Goal: Information Seeking & Learning: Learn about a topic

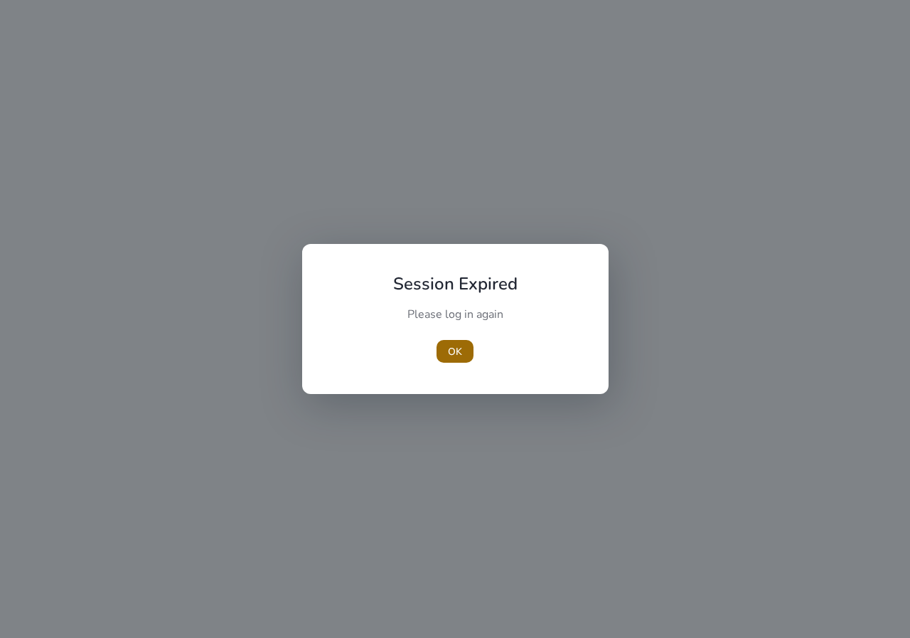
click at [450, 356] on span "OK" at bounding box center [455, 351] width 14 height 15
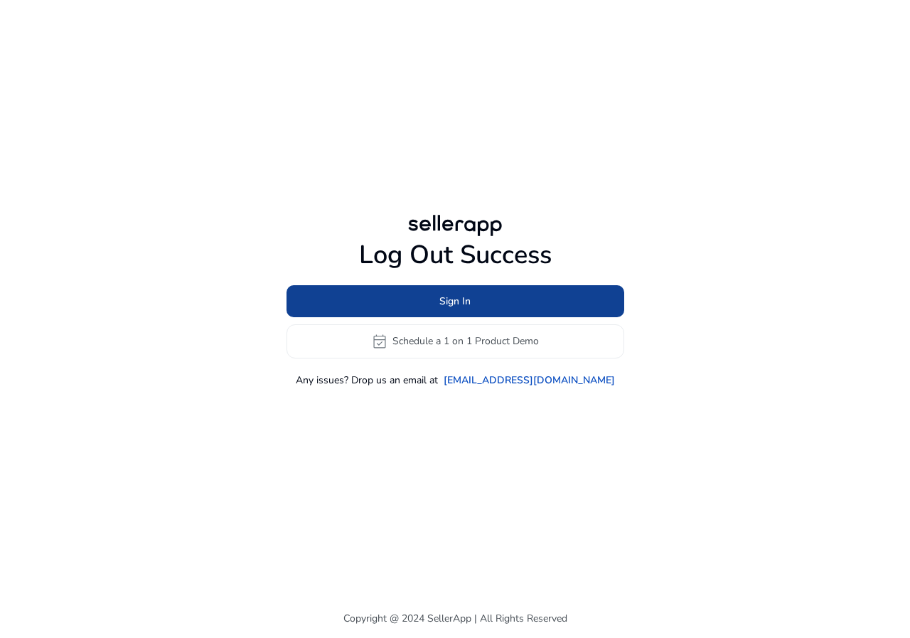
click at [423, 300] on span at bounding box center [456, 301] width 338 height 34
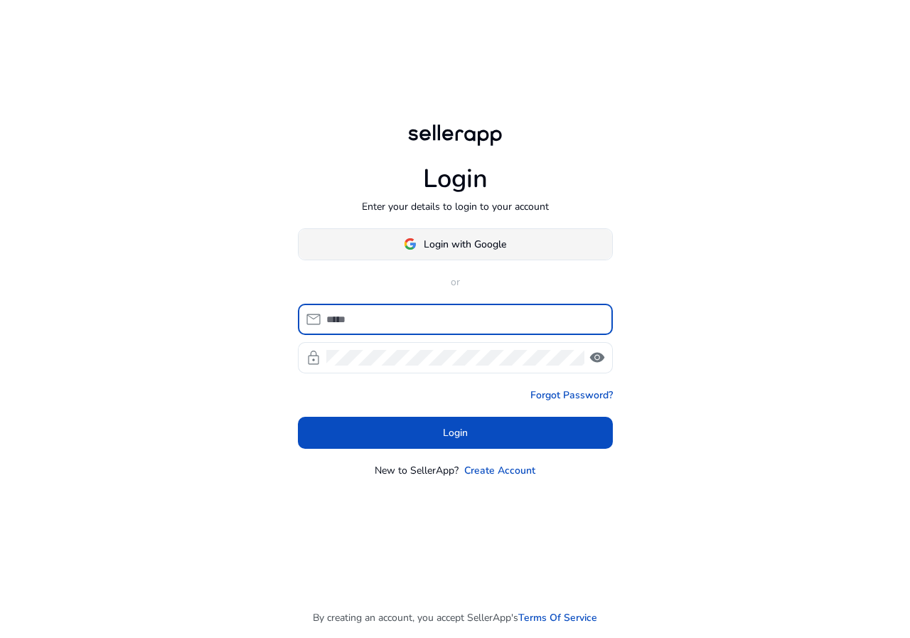
click at [487, 245] on span "Login with Google" at bounding box center [465, 244] width 83 height 15
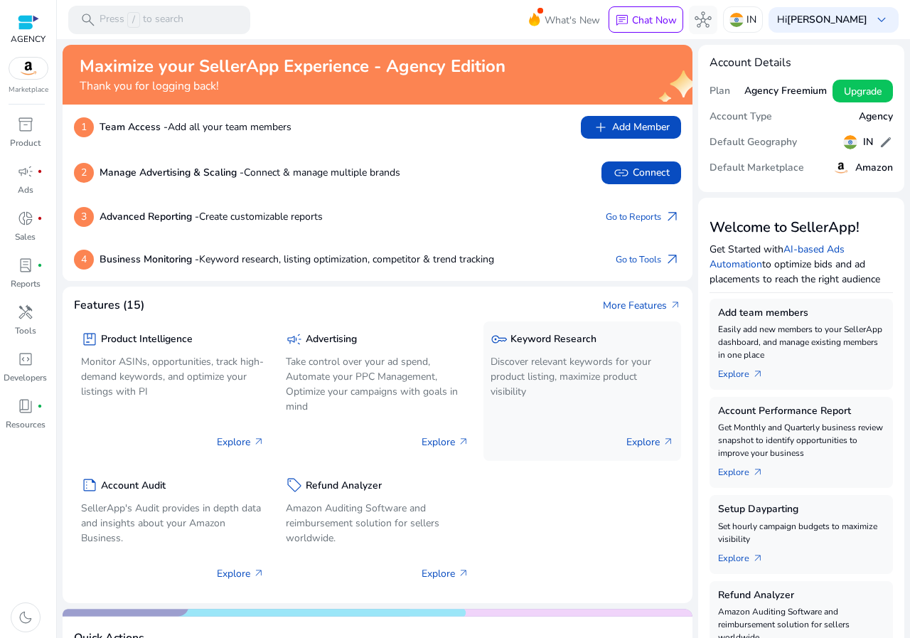
click at [555, 375] on p "Discover relevant keywords for your product listing, maximize product visibility" at bounding box center [583, 376] width 184 height 45
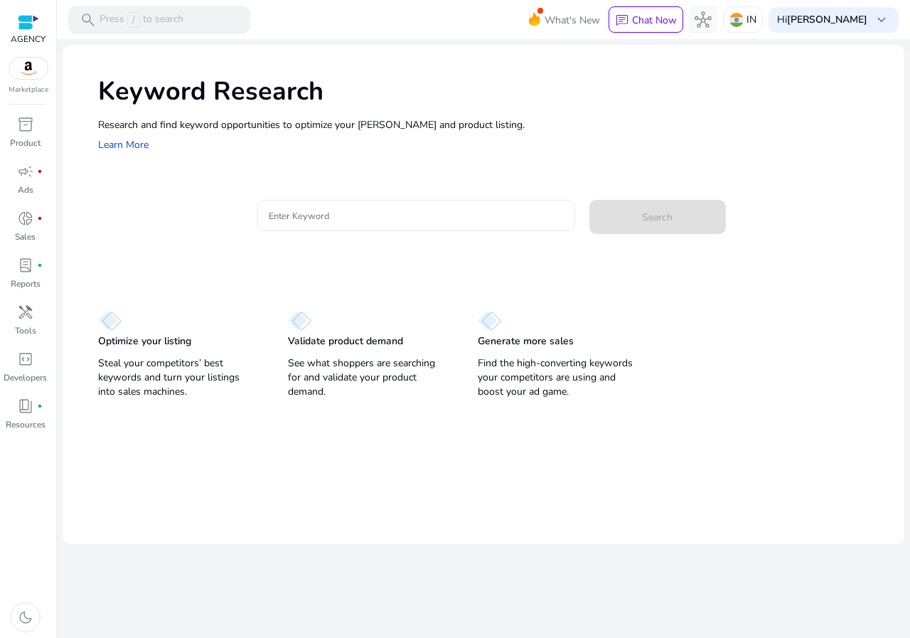
click at [314, 216] on input "Enter Keyword" at bounding box center [416, 216] width 295 height 16
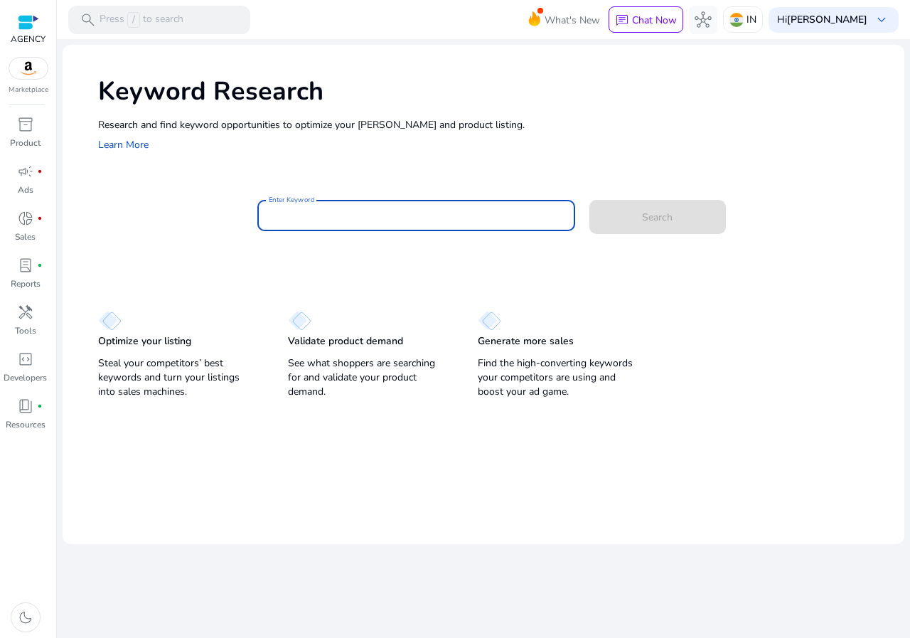
paste input "**********"
type input "**********"
drag, startPoint x: 339, startPoint y: 165, endPoint x: 366, endPoint y: 168, distance: 27.2
click at [340, 165] on div "Keyword Research Research and find keyword opportunities to optimize your ad ca…" at bounding box center [484, 113] width 842 height 137
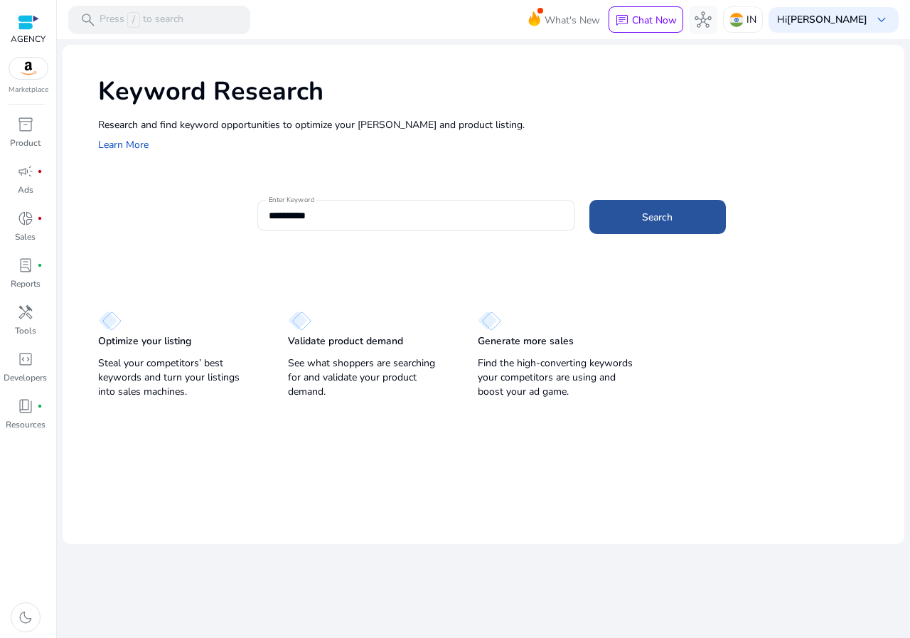
click at [624, 210] on span at bounding box center [658, 217] width 137 height 34
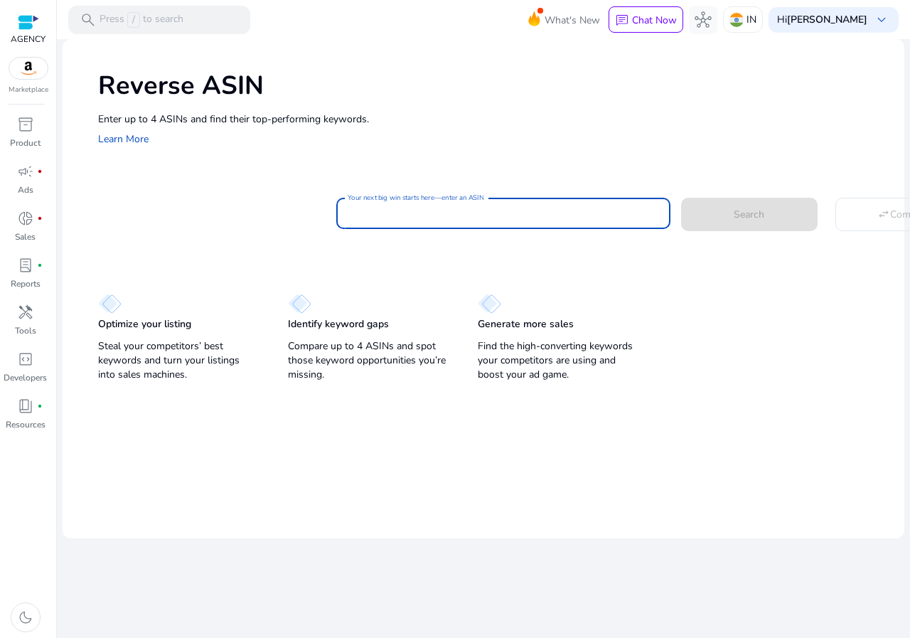
drag, startPoint x: 360, startPoint y: 221, endPoint x: 363, endPoint y: 212, distance: 9.9
click at [360, 221] on input "Your next big win starts here—enter an ASIN" at bounding box center [504, 214] width 312 height 16
paste input "**********"
type input "**********"
click at [390, 163] on div "Reverse ASIN Enter up to 4 ASINs and find their top-performing keywords. Learn …" at bounding box center [484, 107] width 842 height 137
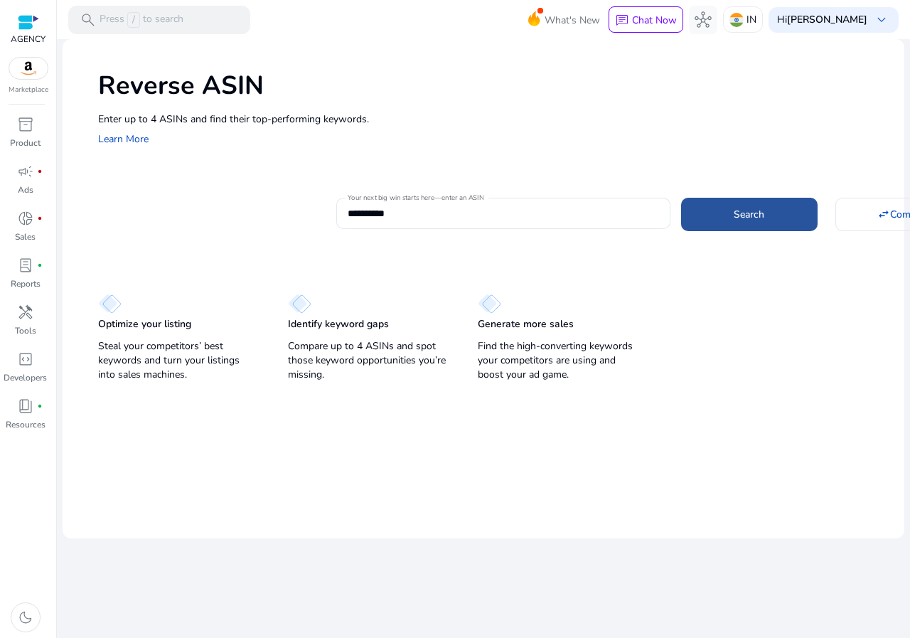
click at [787, 201] on span at bounding box center [749, 214] width 137 height 34
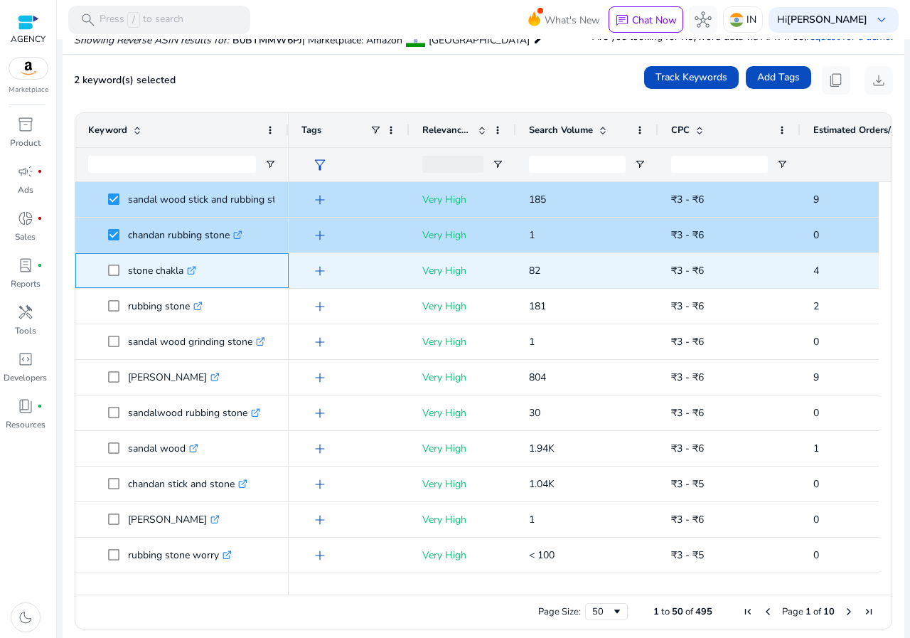
click at [114, 263] on span at bounding box center [118, 270] width 20 height 29
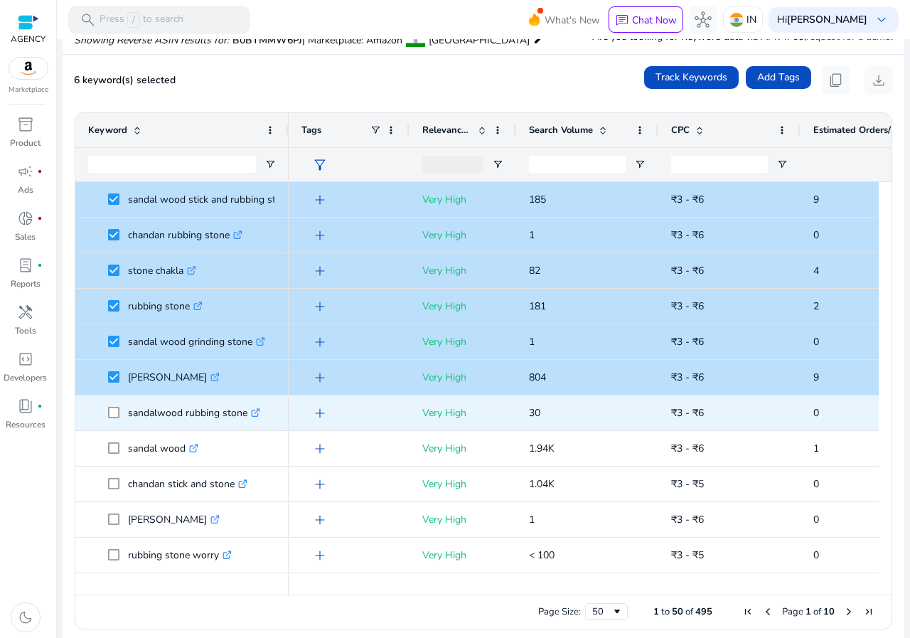
click at [107, 410] on span "sandalwood rubbing stone .st0{fill:#2c8af8}" at bounding box center [182, 412] width 188 height 29
click at [111, 397] on div "sandalwood rubbing stone .st0{fill:#2c8af8}" at bounding box center [182, 412] width 188 height 33
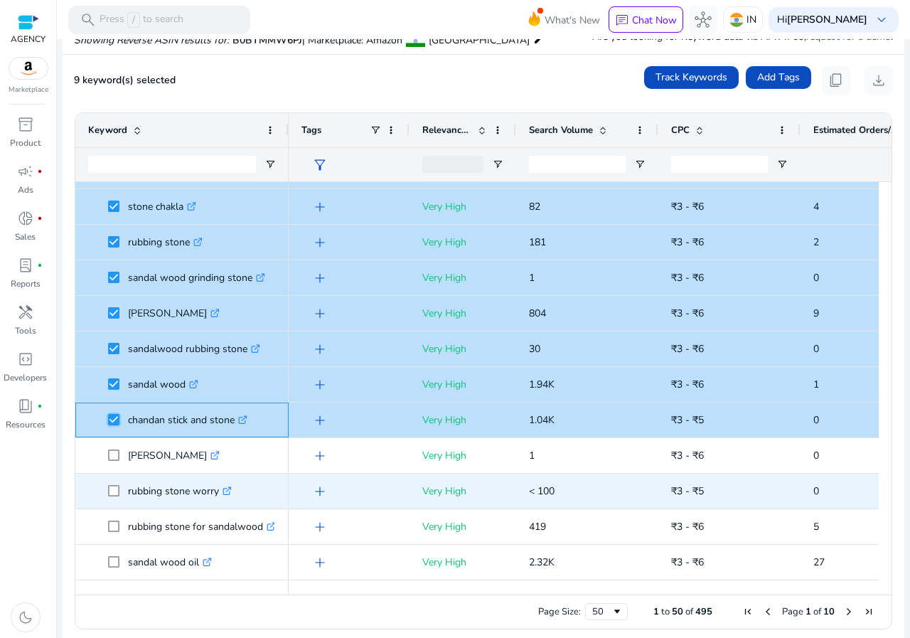
scroll to position [71, 0]
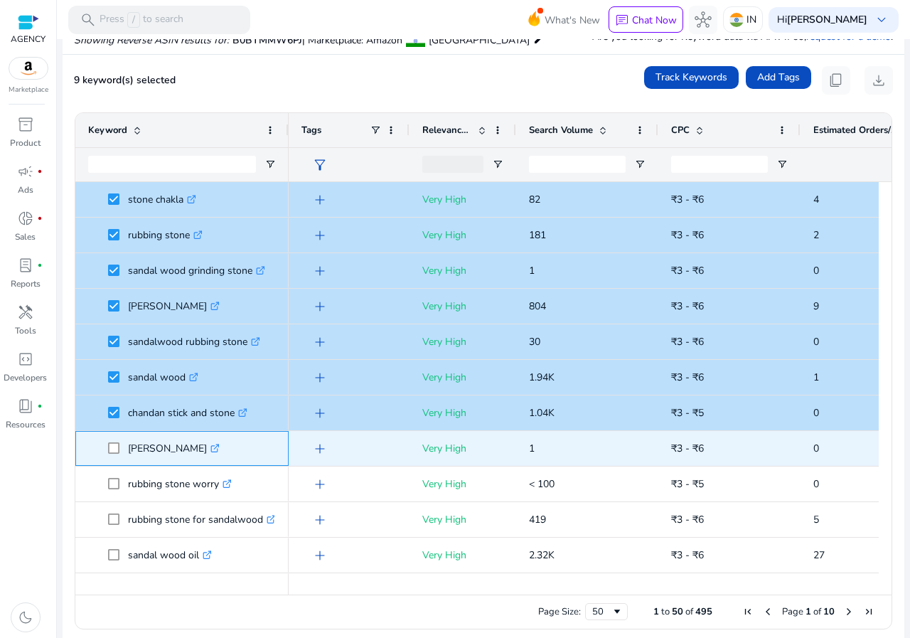
click at [114, 441] on span at bounding box center [118, 448] width 20 height 29
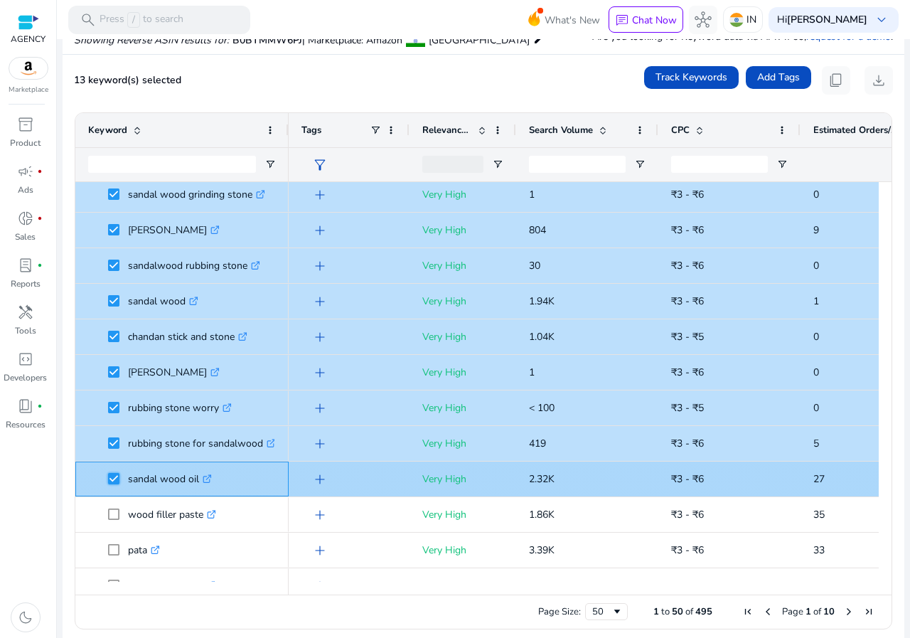
scroll to position [285, 0]
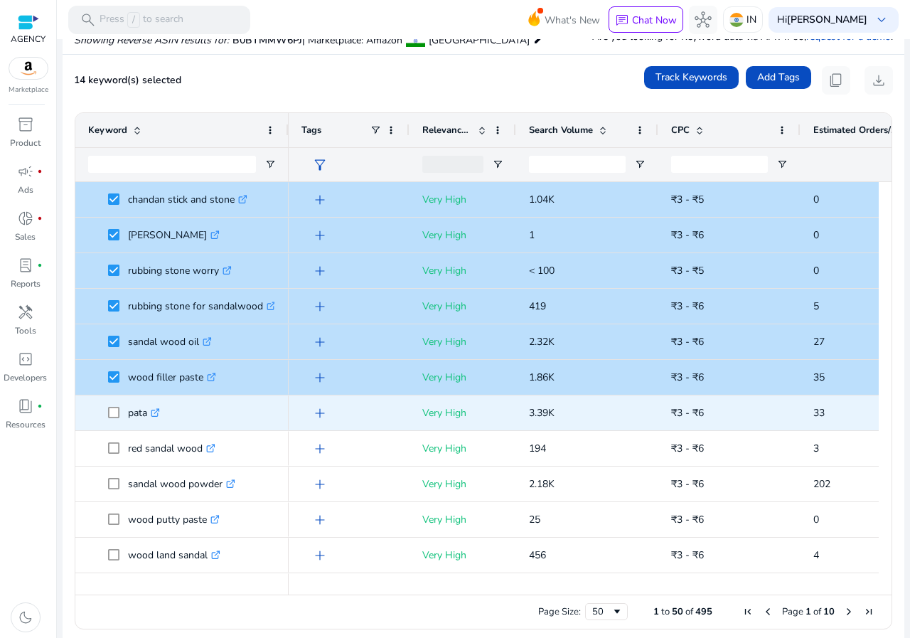
click at [108, 406] on span at bounding box center [118, 412] width 20 height 29
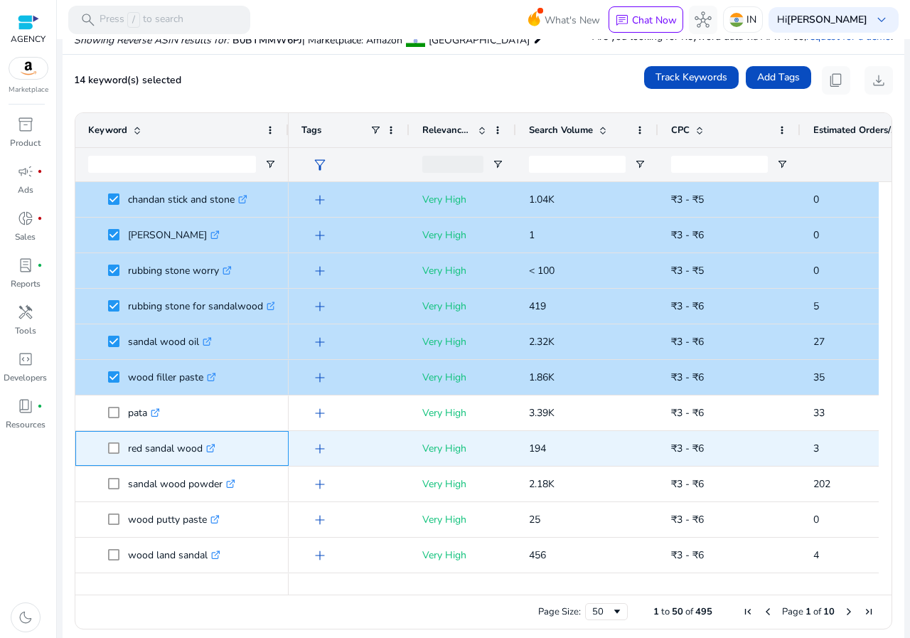
drag, startPoint x: 103, startPoint y: 430, endPoint x: 105, endPoint y: 440, distance: 9.4
click at [103, 431] on div "red sandal wood .st0{fill:#2c8af8}" at bounding box center [181, 448] width 213 height 35
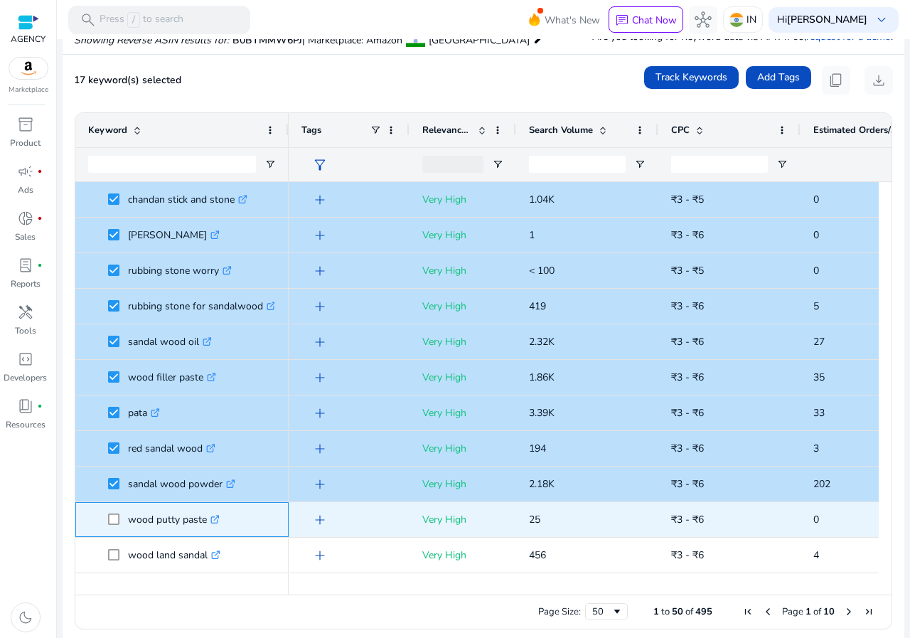
click at [107, 519] on span "wood putty paste .st0{fill:#2c8af8}" at bounding box center [182, 519] width 188 height 29
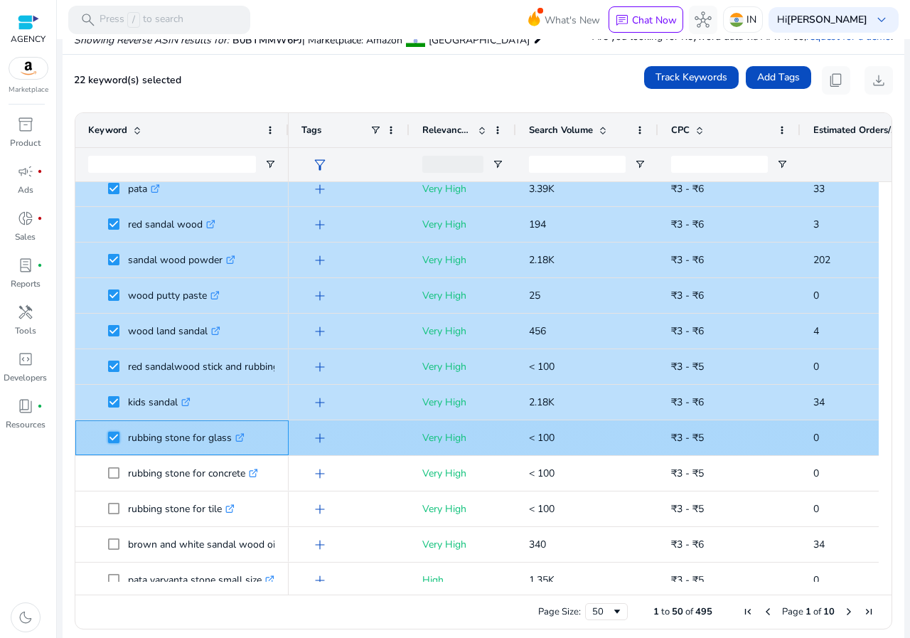
scroll to position [569, 0]
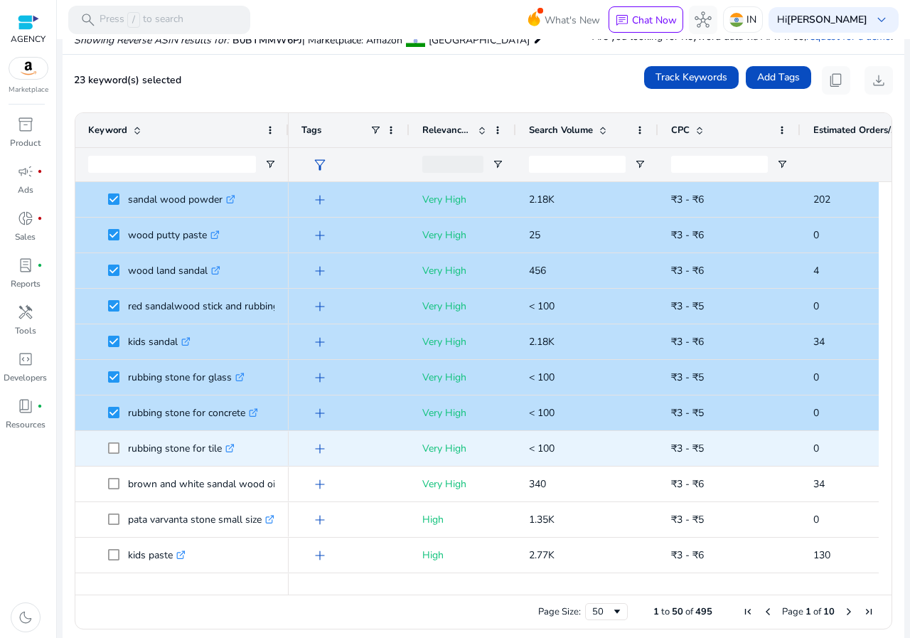
click at [112, 437] on span at bounding box center [118, 448] width 20 height 29
click at [103, 450] on span "rubbing stone for tile .st0{fill:#2c8af8}" at bounding box center [182, 448] width 188 height 29
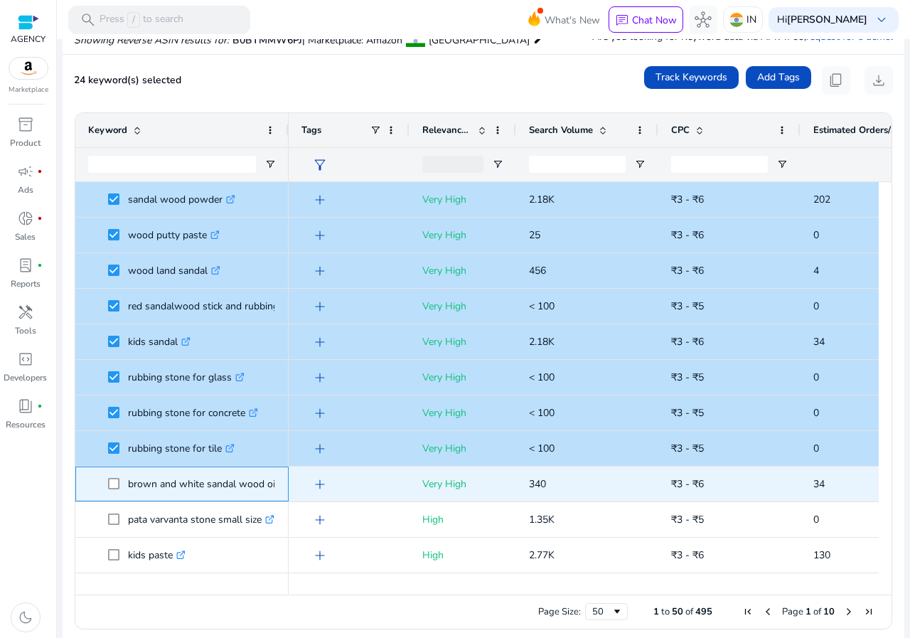
click at [115, 474] on span at bounding box center [118, 483] width 20 height 29
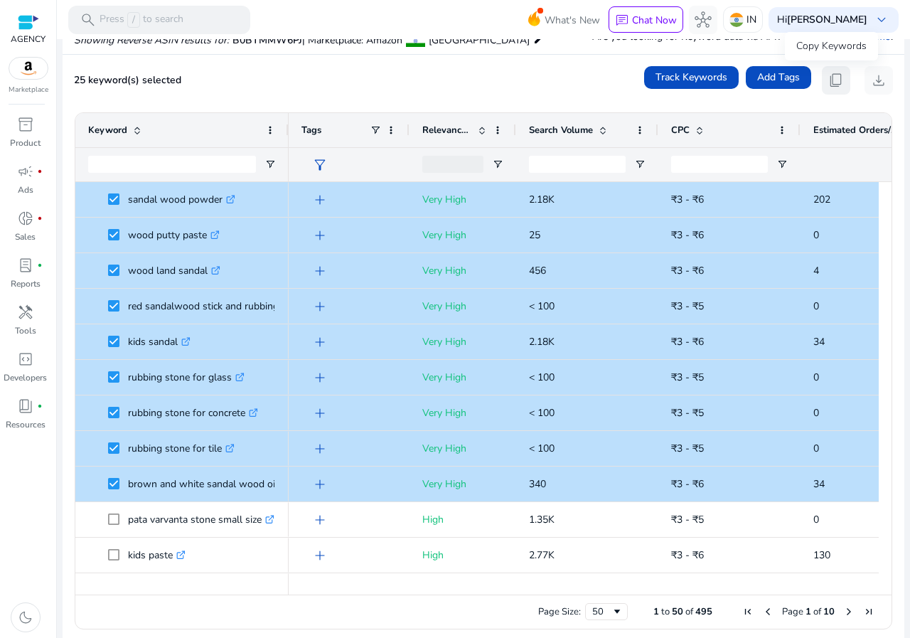
click at [836, 86] on span "content_copy" at bounding box center [836, 80] width 17 height 17
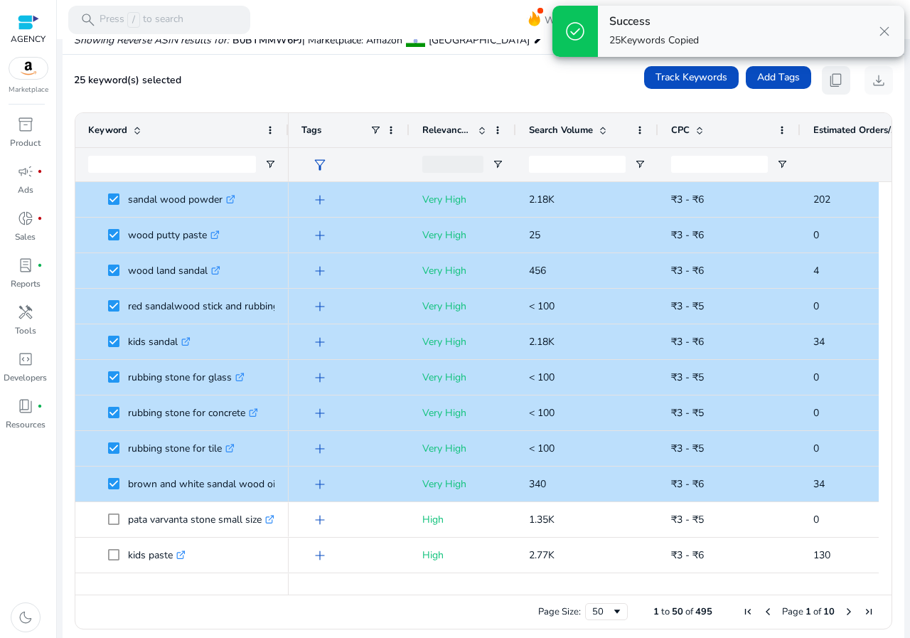
click at [836, 86] on span "content_copy" at bounding box center [836, 80] width 17 height 17
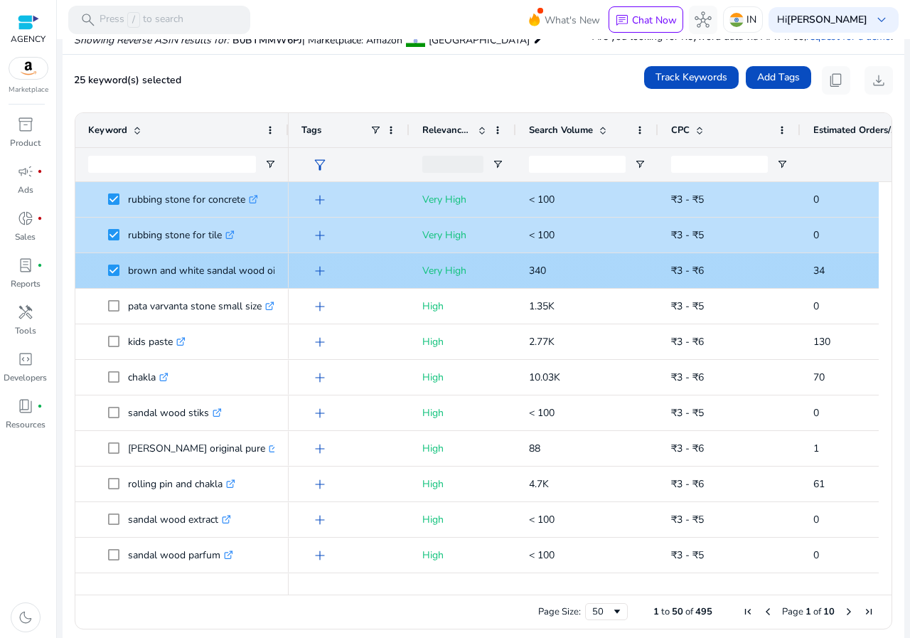
scroll to position [0, 0]
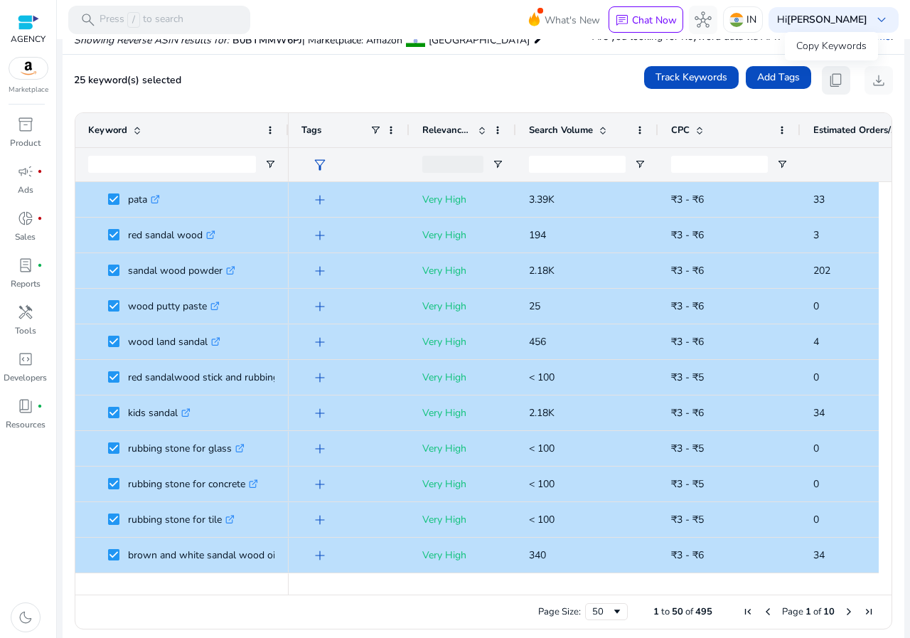
click at [828, 87] on span "content_copy" at bounding box center [836, 80] width 17 height 17
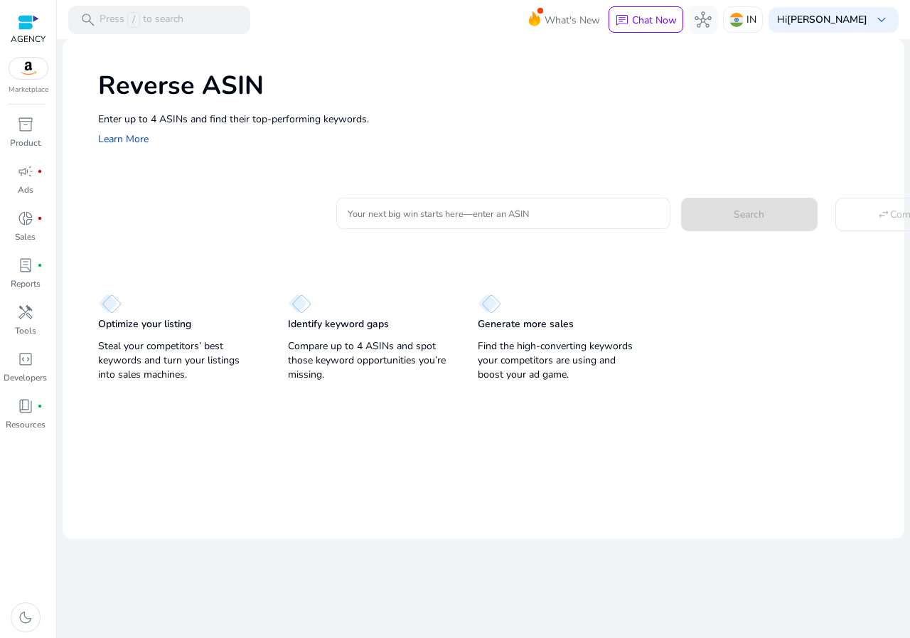
click at [398, 216] on input "Your next big win starts here—enter an ASIN" at bounding box center [504, 214] width 312 height 16
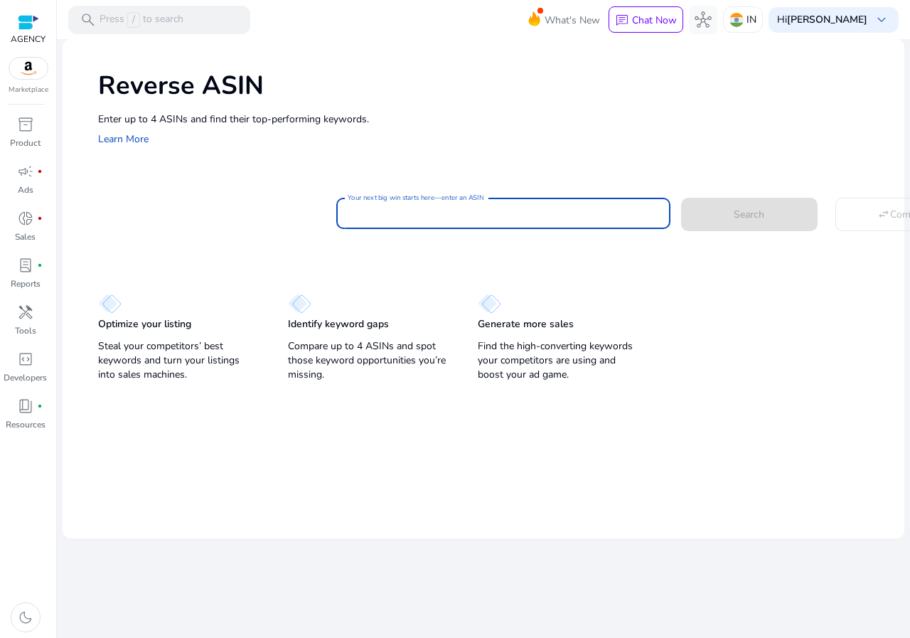
click at [366, 215] on input "Your next big win starts here—enter an ASIN" at bounding box center [504, 214] width 312 height 16
paste input "**********"
type input "**********"
click at [416, 277] on div "Optimize your listing Steal your competitors’ best keywords and turn your listi…" at bounding box center [484, 331] width 842 height 110
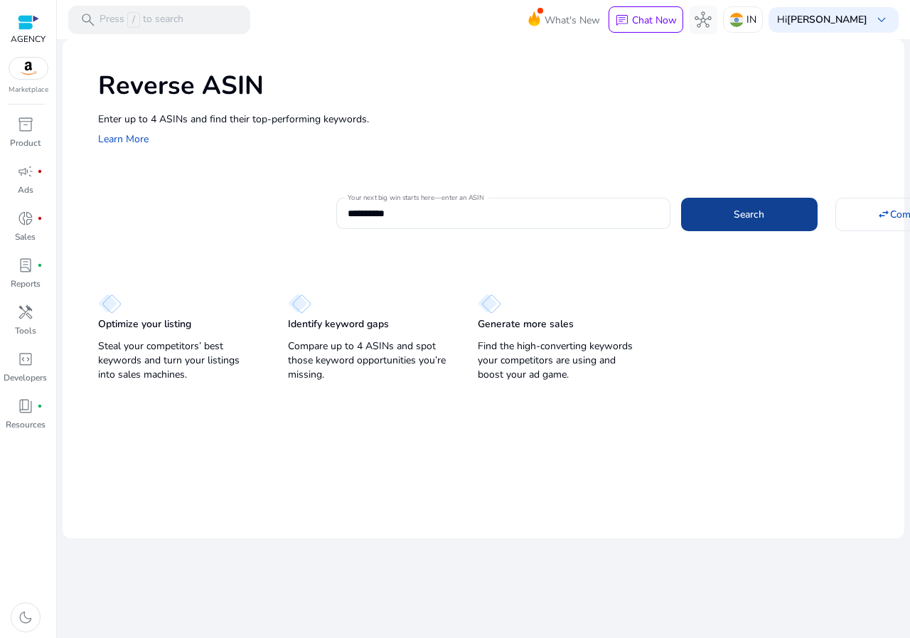
click at [730, 218] on span at bounding box center [749, 214] width 137 height 34
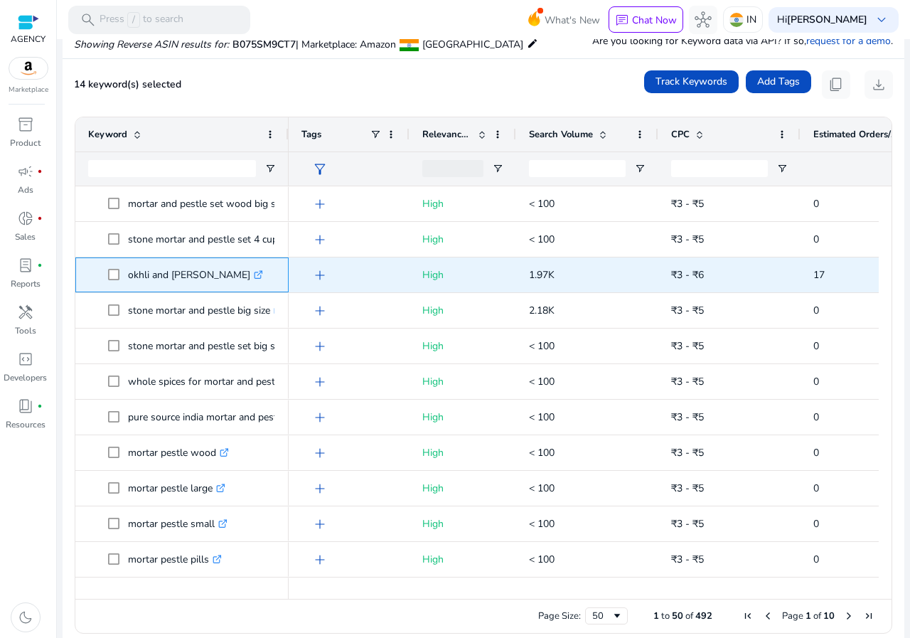
click at [107, 273] on span "okhli and [PERSON_NAME] .st0{fill:#2c8af8}" at bounding box center [182, 274] width 188 height 29
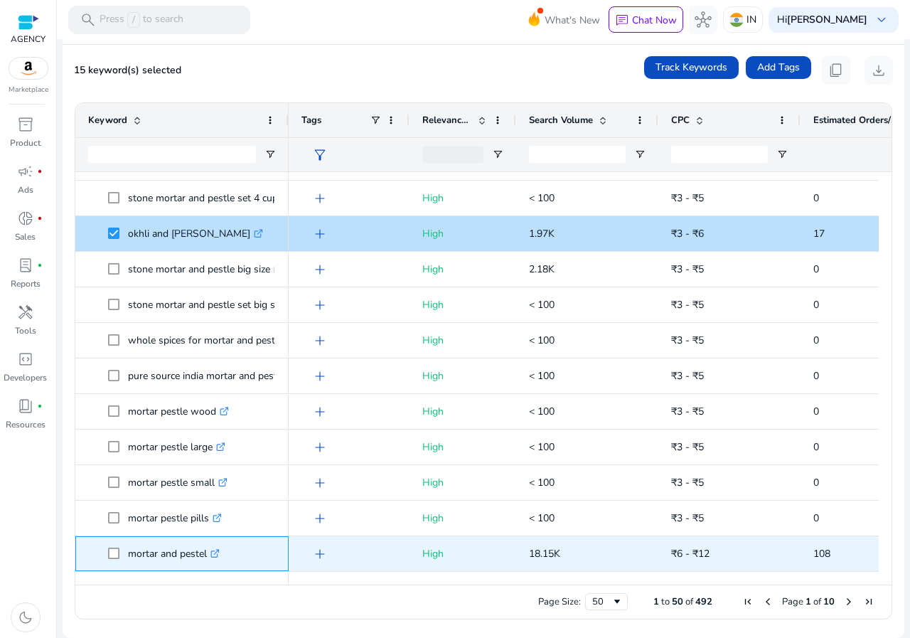
click at [124, 552] on span at bounding box center [118, 553] width 20 height 29
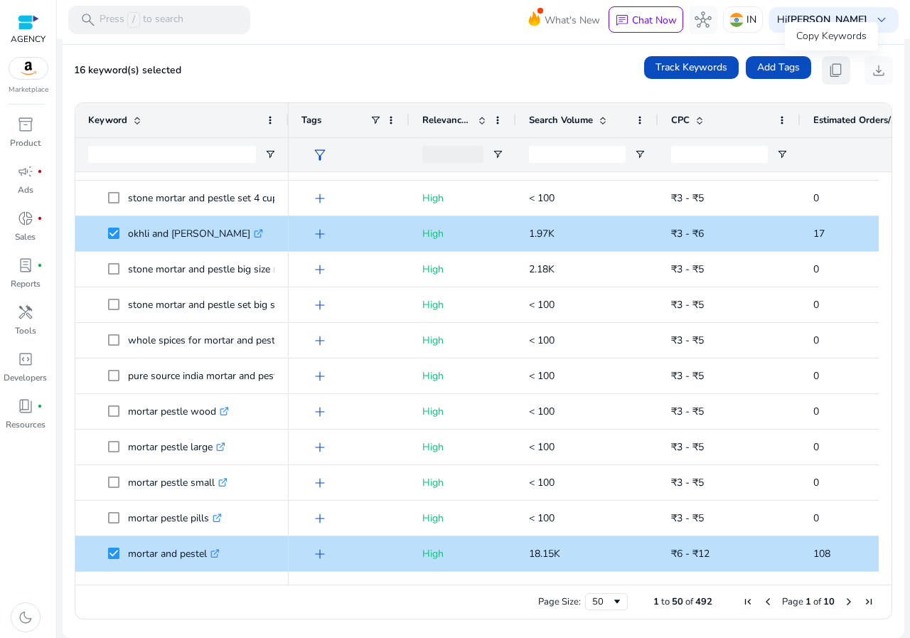
click at [832, 68] on span "content_copy" at bounding box center [836, 70] width 17 height 17
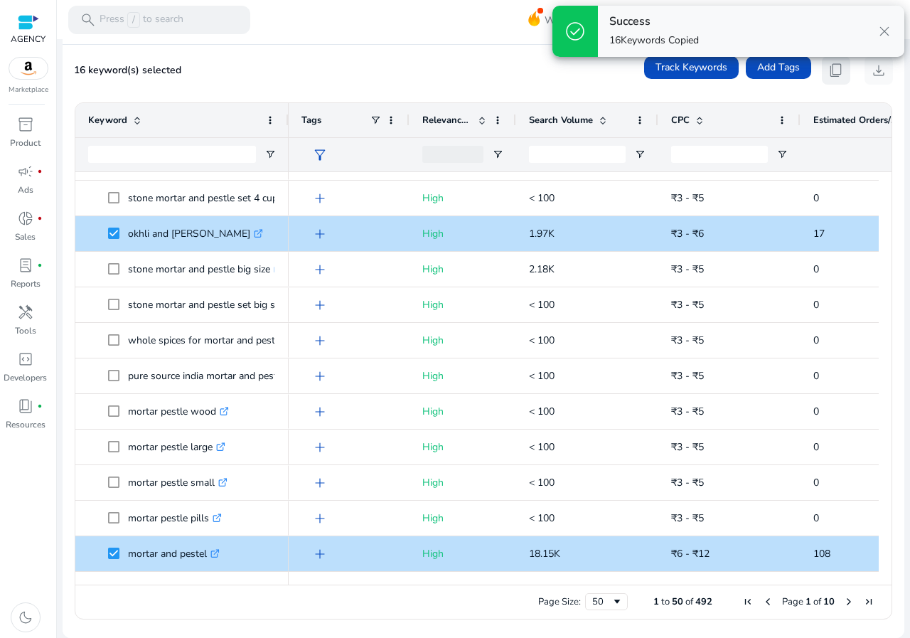
click at [832, 68] on span "content_copy" at bounding box center [836, 70] width 17 height 17
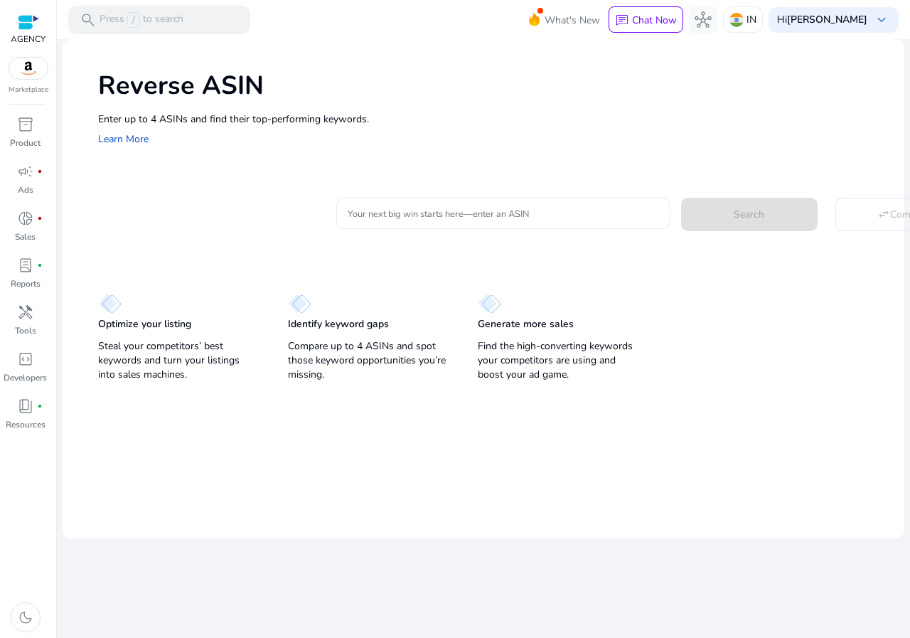
click at [443, 223] on div at bounding box center [504, 213] width 312 height 31
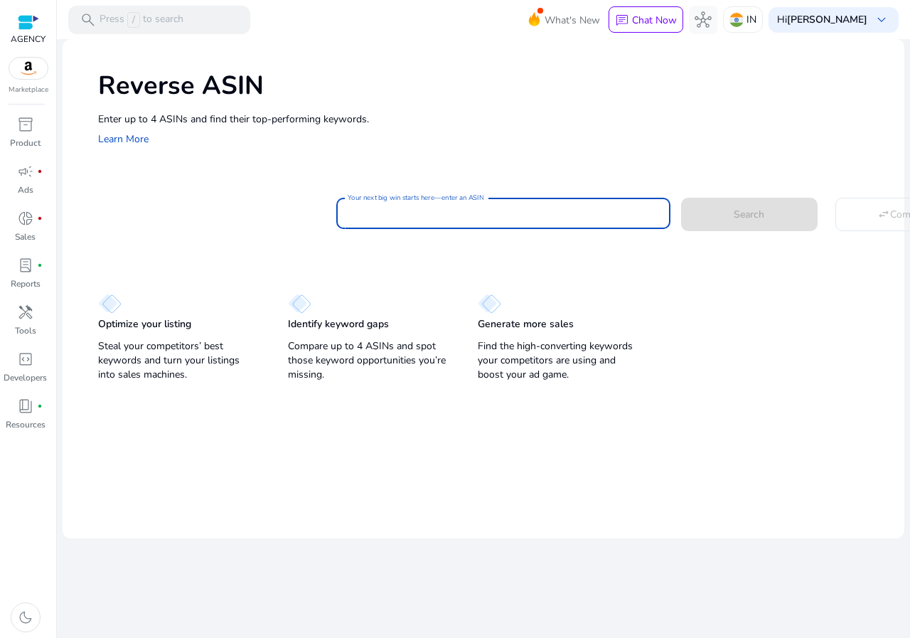
paste input "**********"
type input "**********"
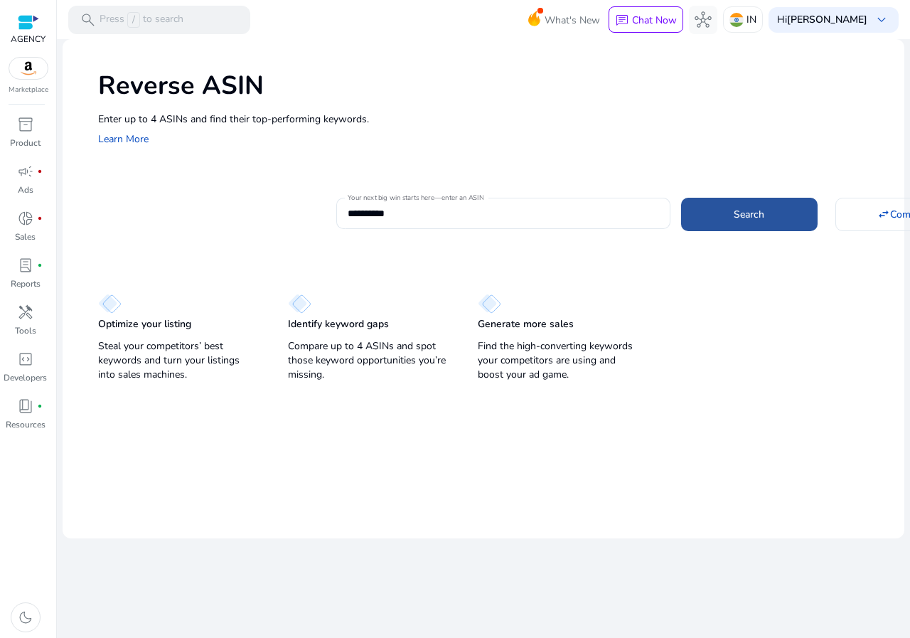
click at [757, 218] on span "Search" at bounding box center [749, 214] width 31 height 15
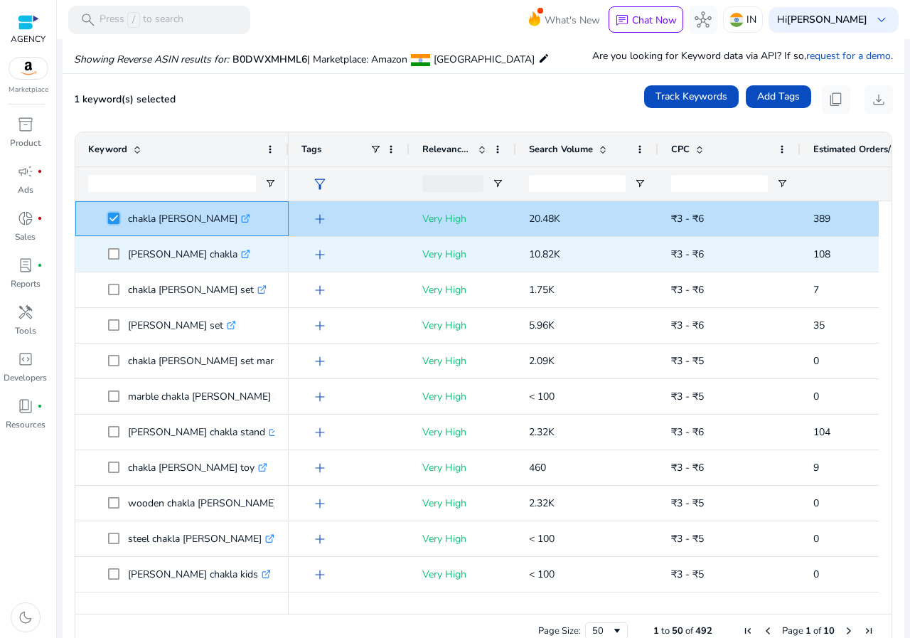
scroll to position [104, 0]
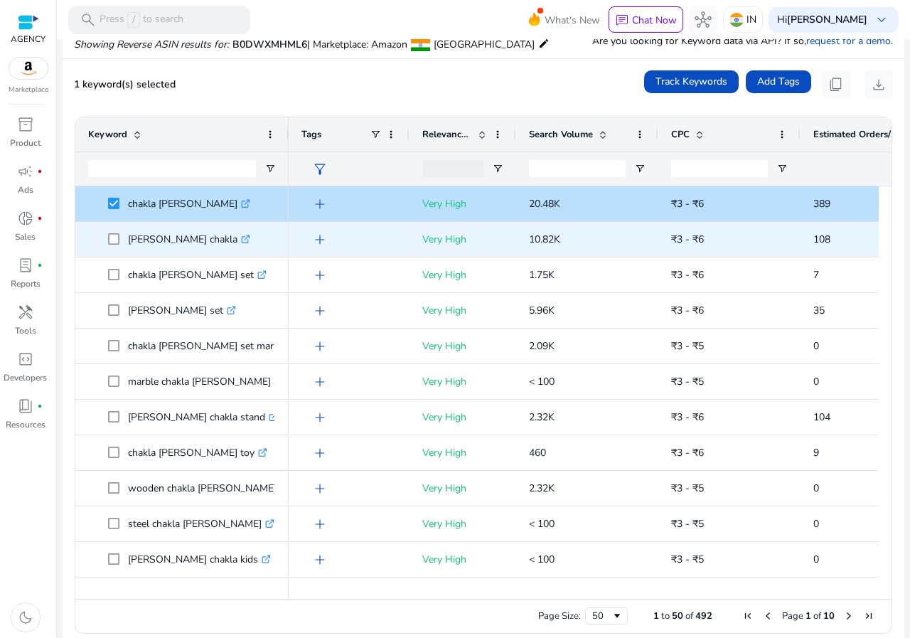
click at [115, 231] on span at bounding box center [118, 239] width 20 height 29
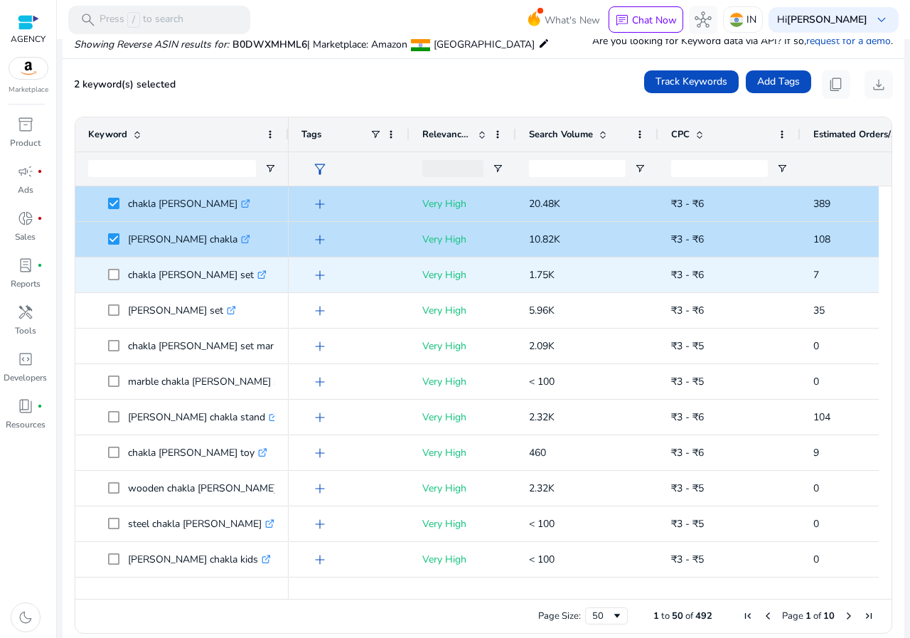
click at [113, 268] on span at bounding box center [118, 274] width 20 height 29
click at [115, 281] on span at bounding box center [118, 274] width 20 height 29
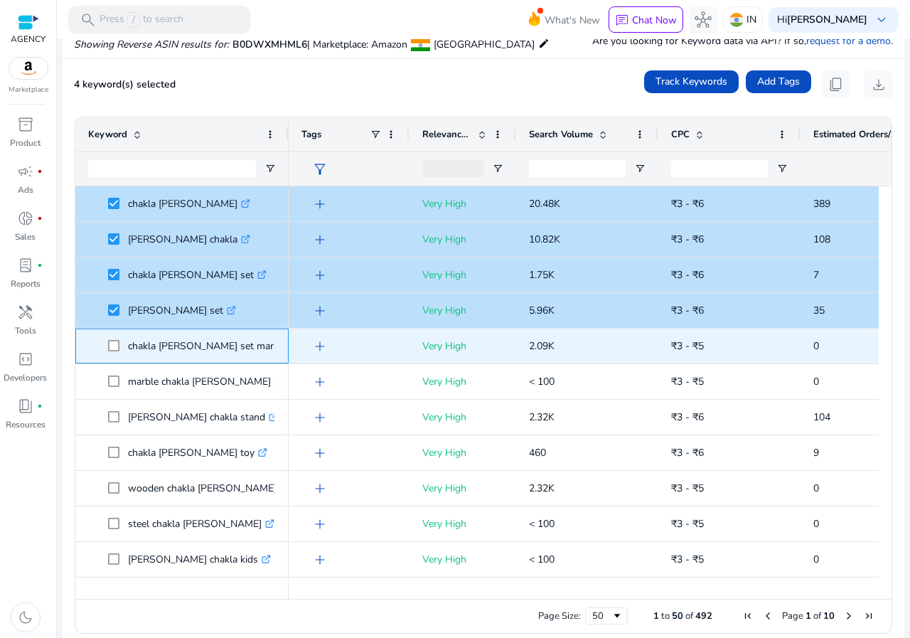
click at [107, 341] on span "chakla belan set marble .st0{fill:#2c8af8}" at bounding box center [182, 345] width 188 height 29
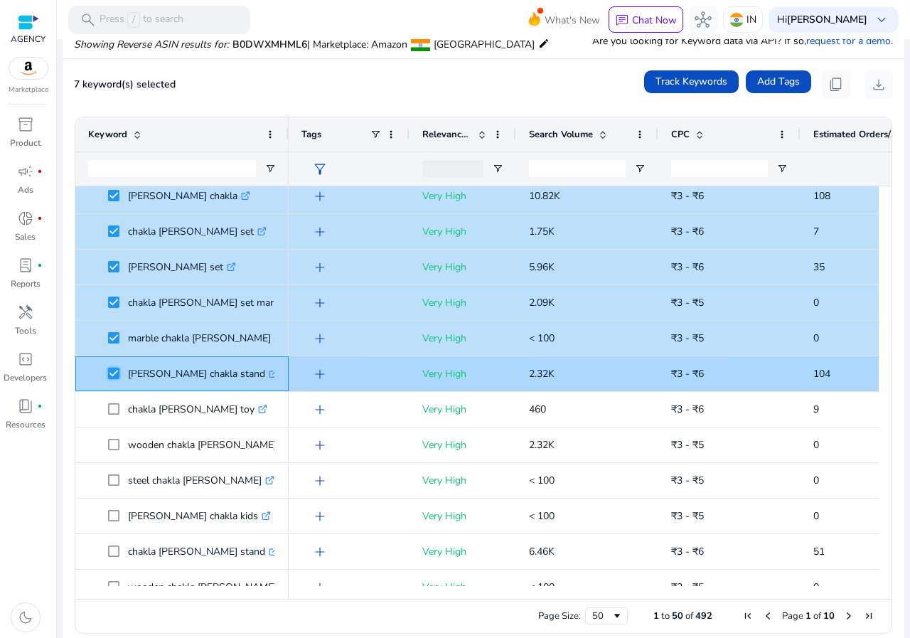
scroll to position [71, 0]
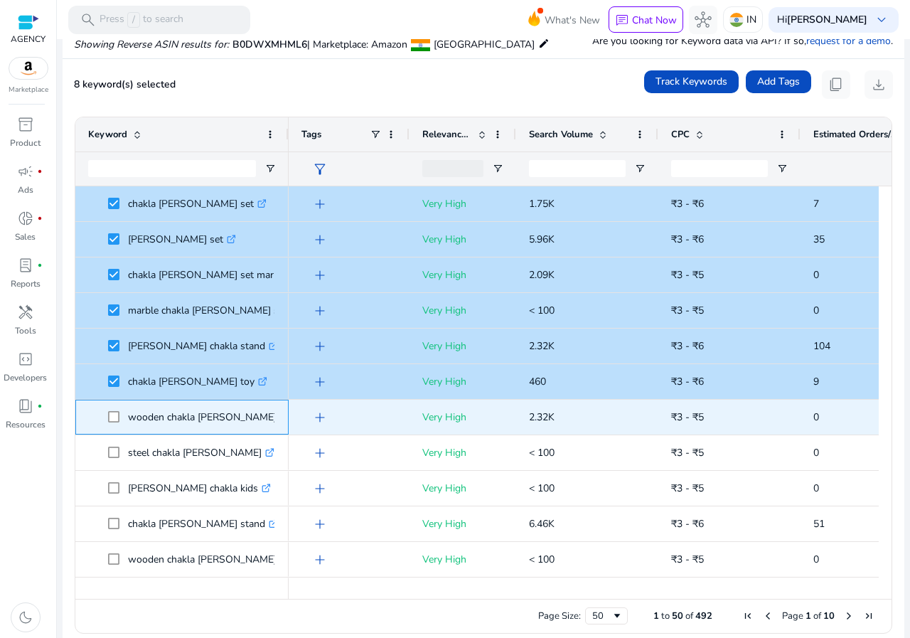
click at [110, 409] on span at bounding box center [118, 417] width 20 height 29
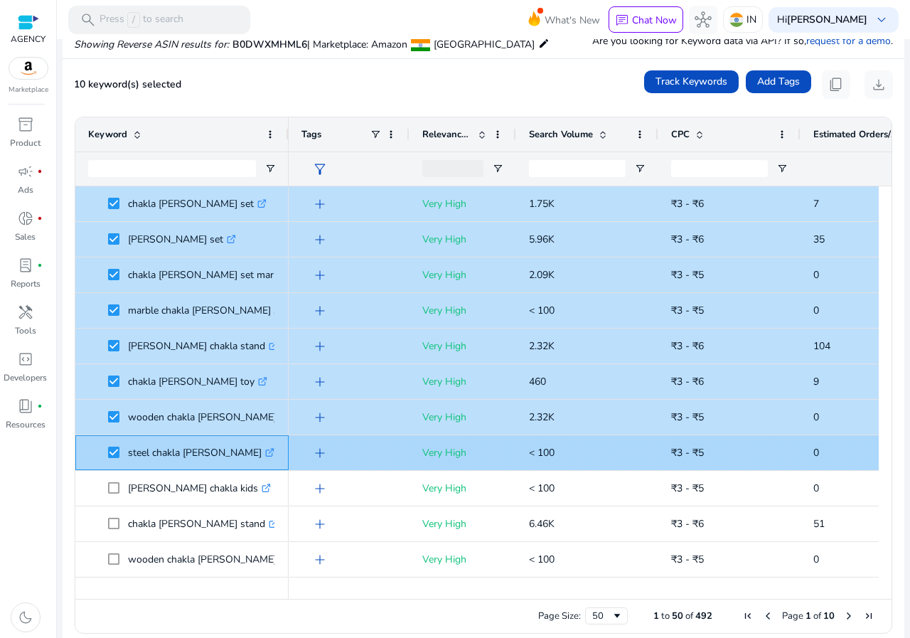
click at [115, 446] on span at bounding box center [118, 452] width 20 height 29
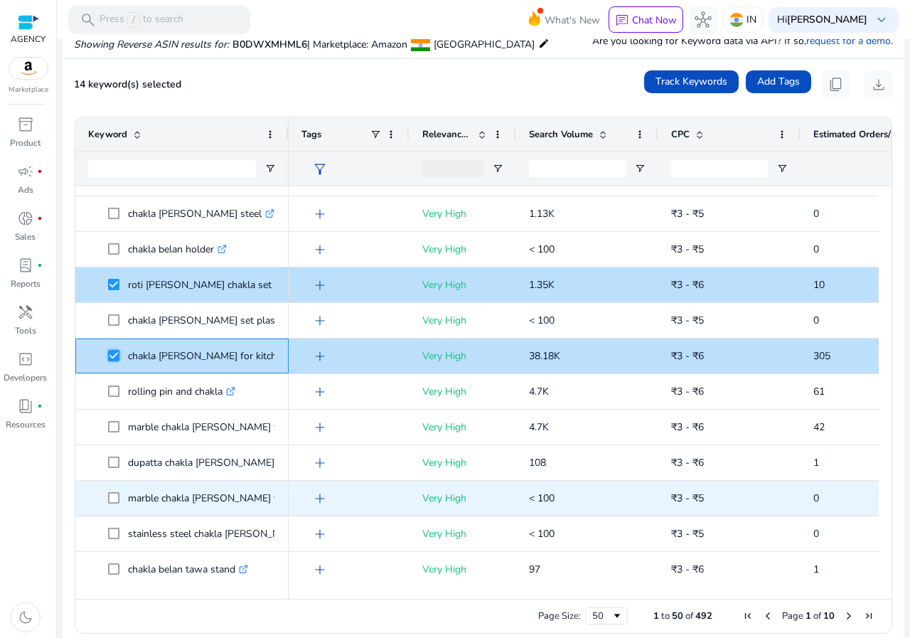
scroll to position [569, 0]
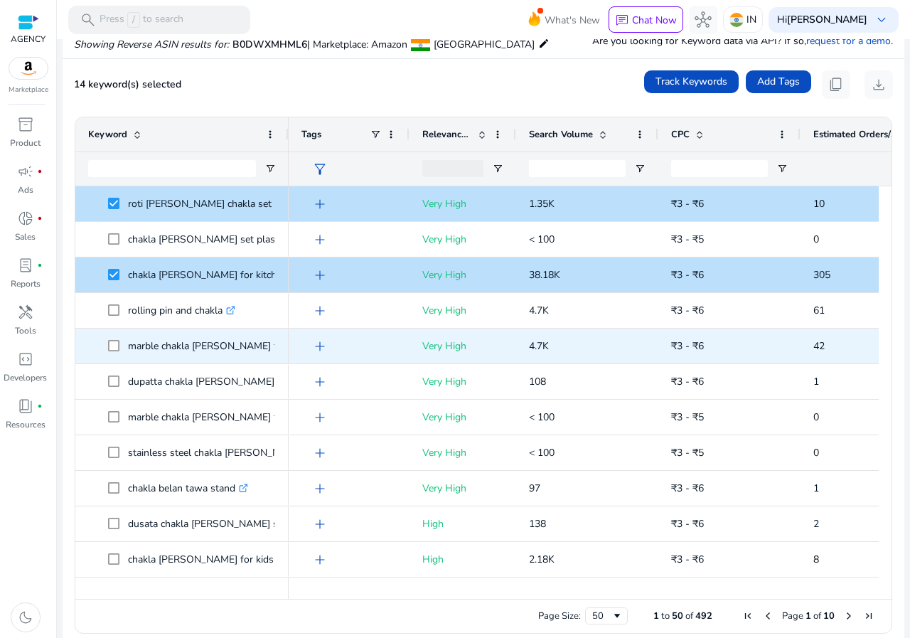
click at [107, 346] on span "marble chakla belan for kitchen .st0{fill:#2c8af8}" at bounding box center [182, 345] width 188 height 29
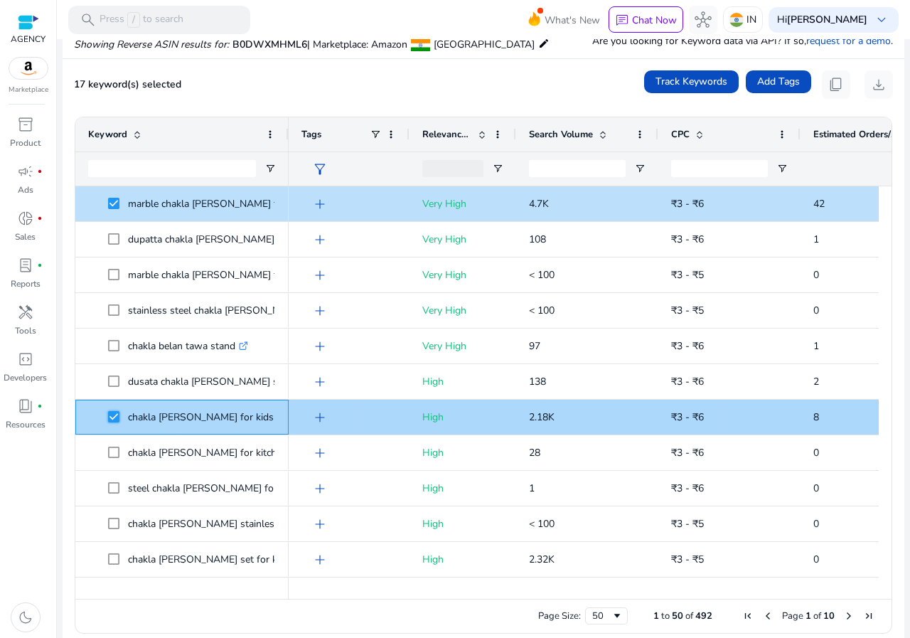
scroll to position [0, 0]
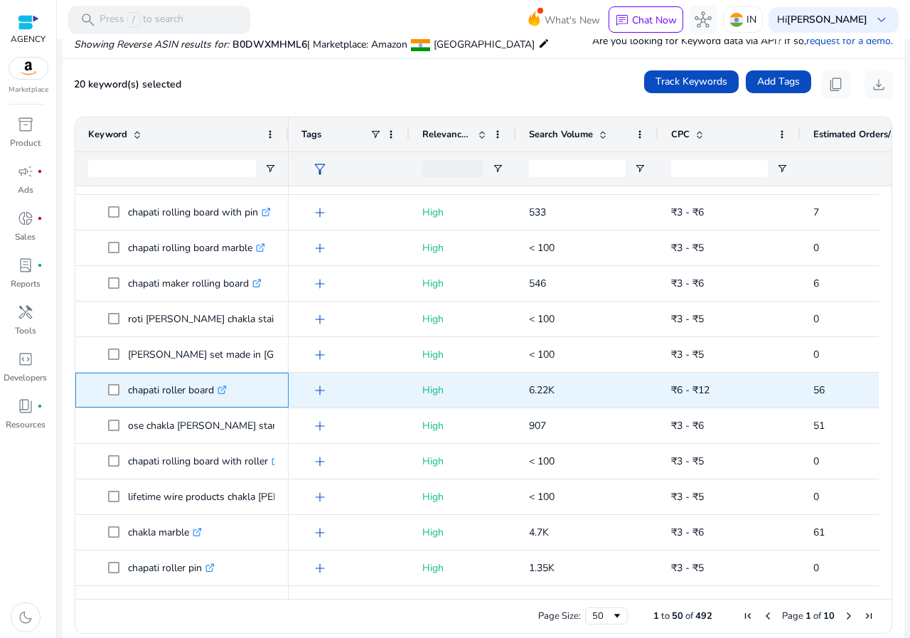
click at [105, 387] on span "chapati roller board .st0{fill:#2c8af8}" at bounding box center [182, 390] width 188 height 29
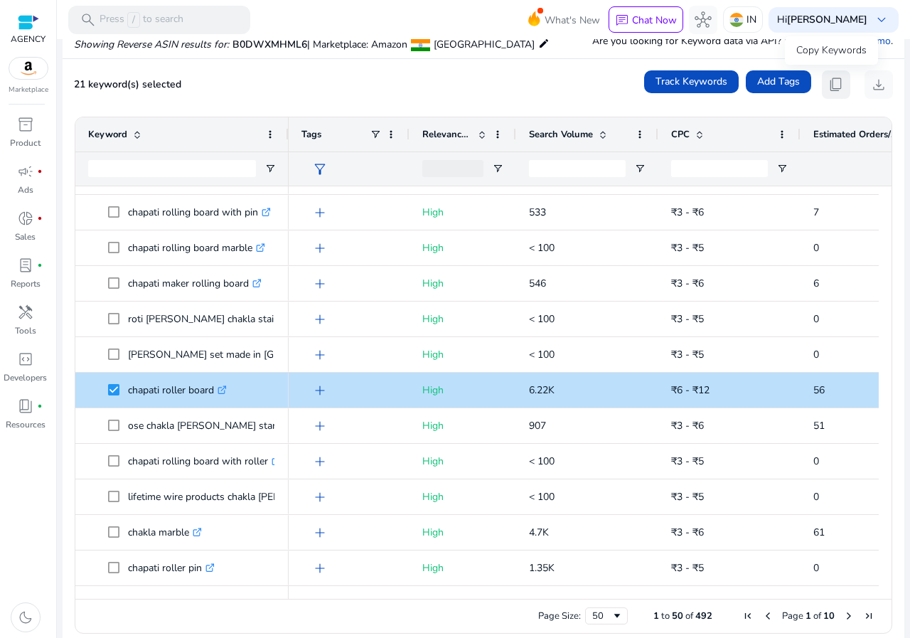
click at [822, 89] on button "content_copy" at bounding box center [836, 84] width 28 height 28
click at [828, 84] on span "content_copy" at bounding box center [836, 84] width 17 height 17
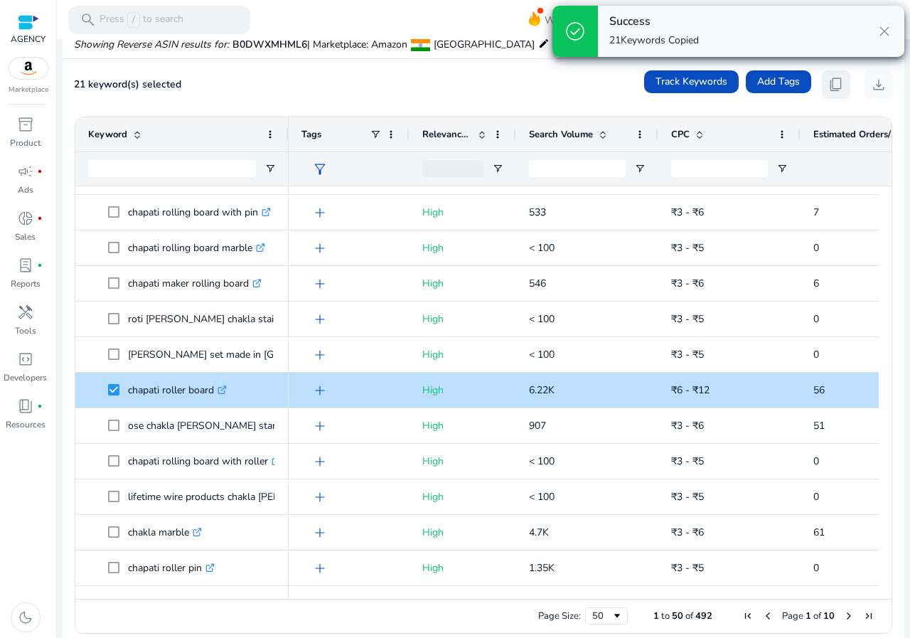
click at [828, 84] on span "content_copy" at bounding box center [836, 84] width 17 height 17
